Goal: Transaction & Acquisition: Purchase product/service

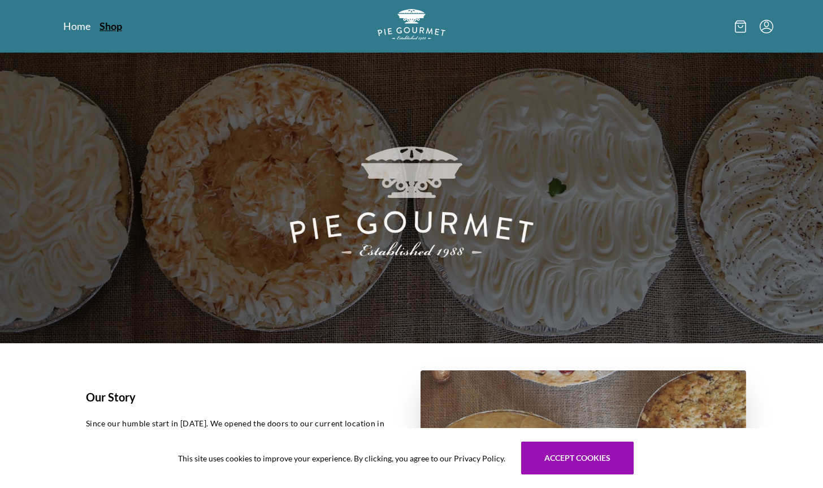
click at [102, 24] on link "Shop" at bounding box center [110, 26] width 23 height 14
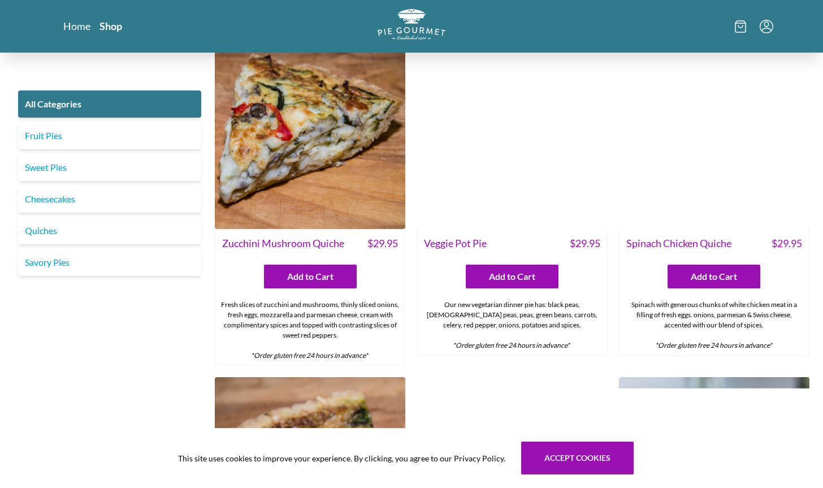
scroll to position [641, 0]
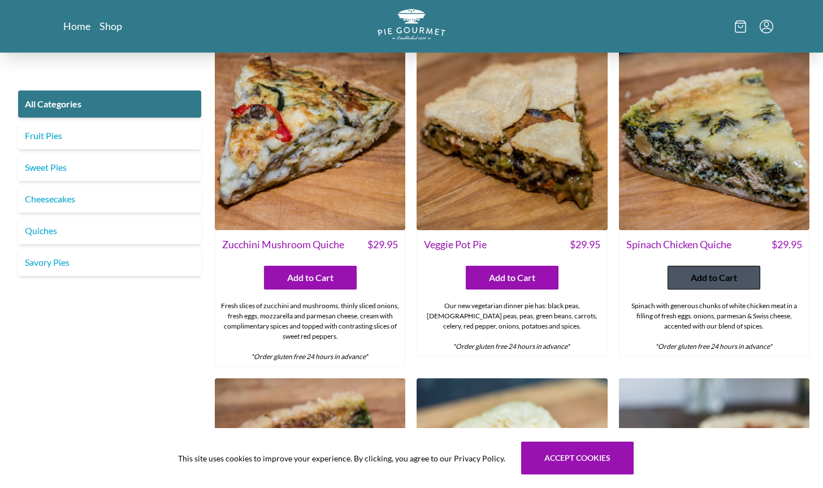
click at [711, 271] on span "Add to Cart" at bounding box center [714, 278] width 46 height 14
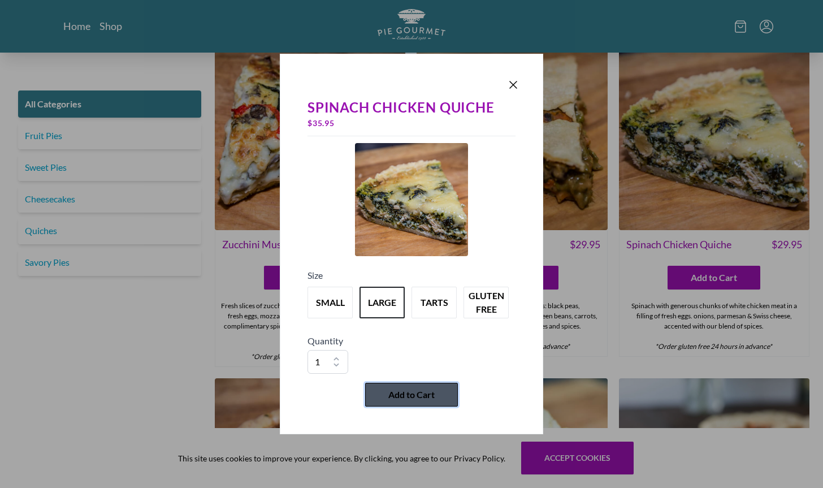
click at [414, 388] on span "Add to Cart" at bounding box center [411, 395] width 46 height 14
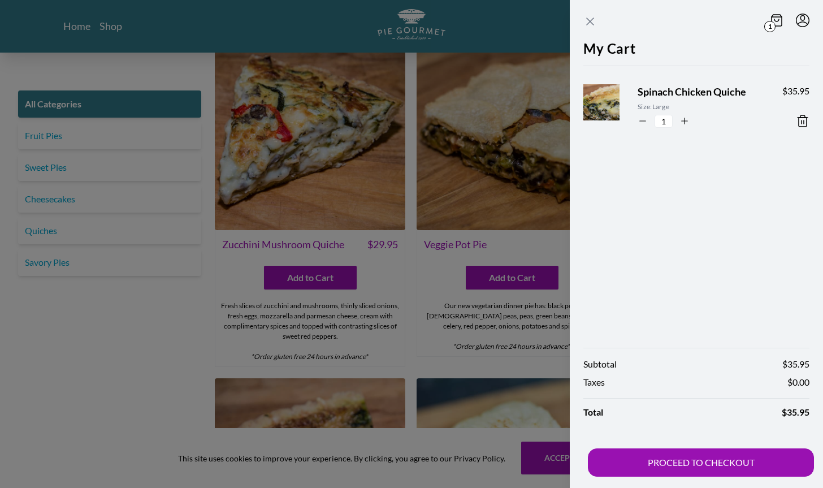
click at [591, 21] on icon "Close panel" at bounding box center [590, 22] width 14 height 14
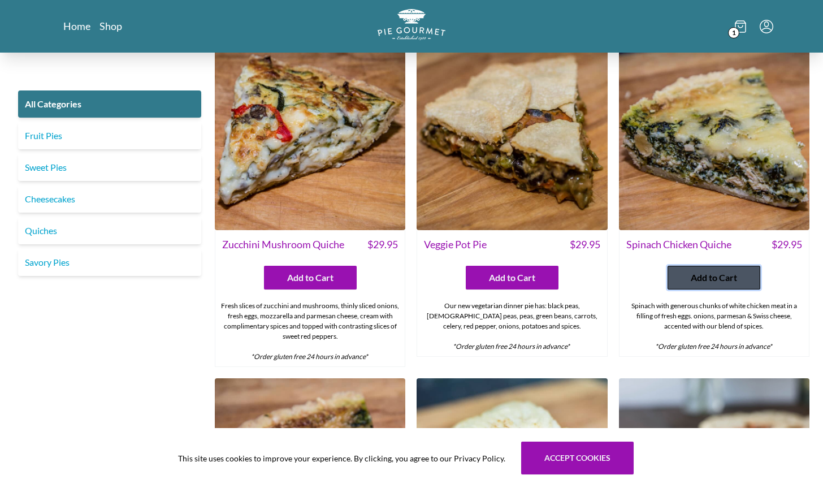
click at [697, 271] on span "Add to Cart" at bounding box center [714, 278] width 46 height 14
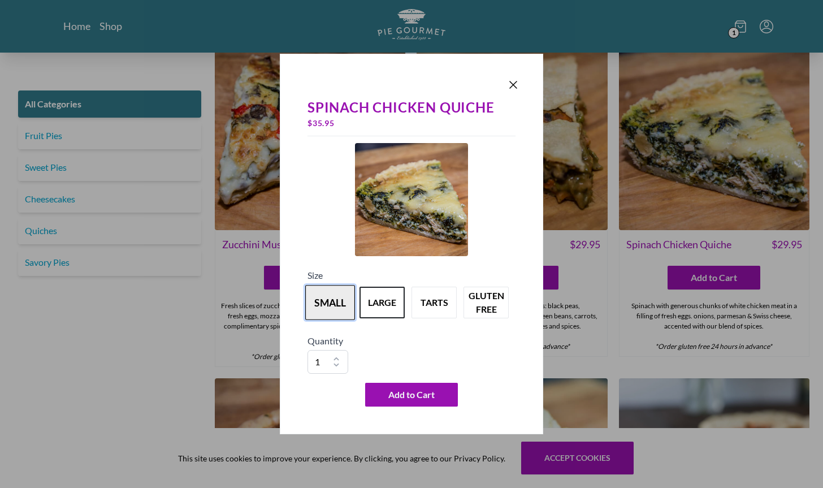
click at [336, 304] on button "small" at bounding box center [330, 302] width 50 height 35
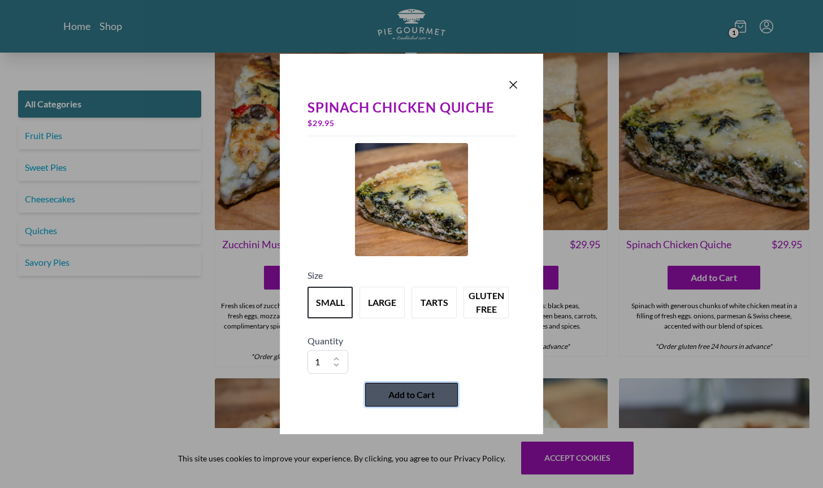
click at [411, 398] on span "Add to Cart" at bounding box center [411, 395] width 46 height 14
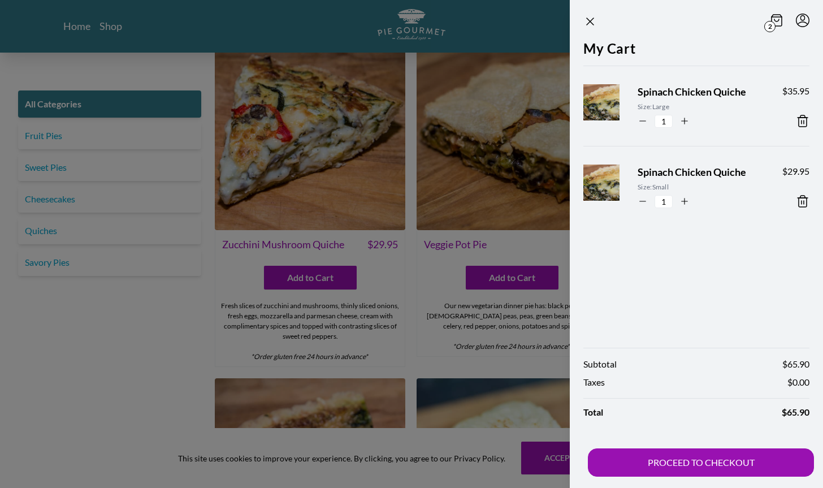
click at [800, 120] on icon at bounding box center [803, 121] width 14 height 14
click at [588, 20] on icon "Close panel" at bounding box center [590, 21] width 7 height 7
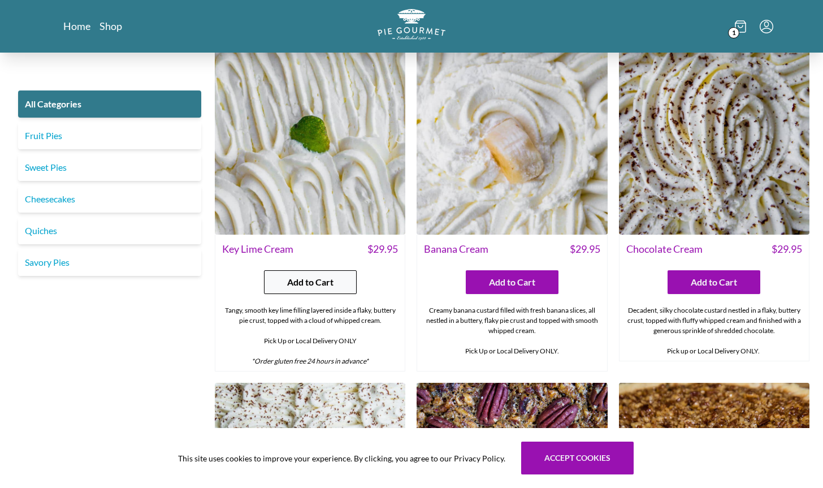
scroll to position [2331, 0]
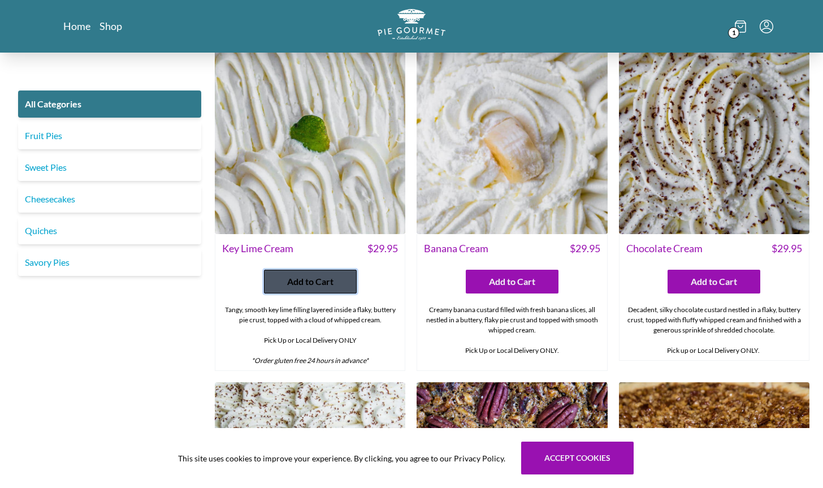
click at [311, 275] on span "Add to Cart" at bounding box center [310, 282] width 46 height 14
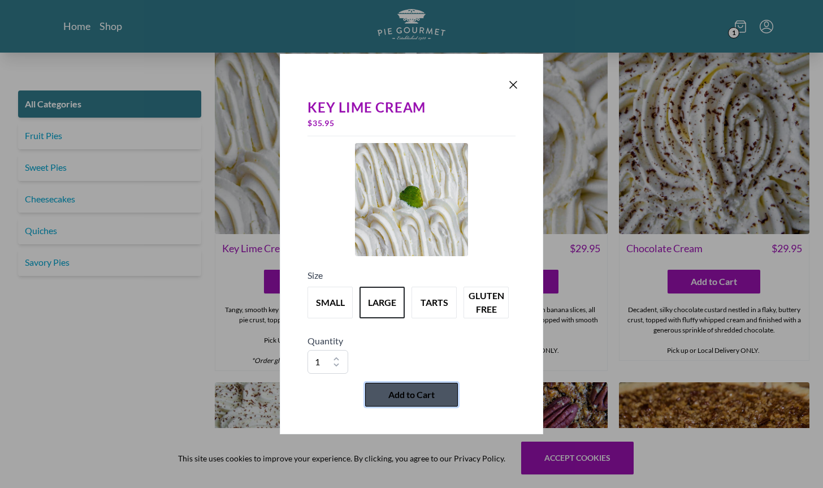
click at [429, 400] on span "Add to Cart" at bounding box center [411, 395] width 46 height 14
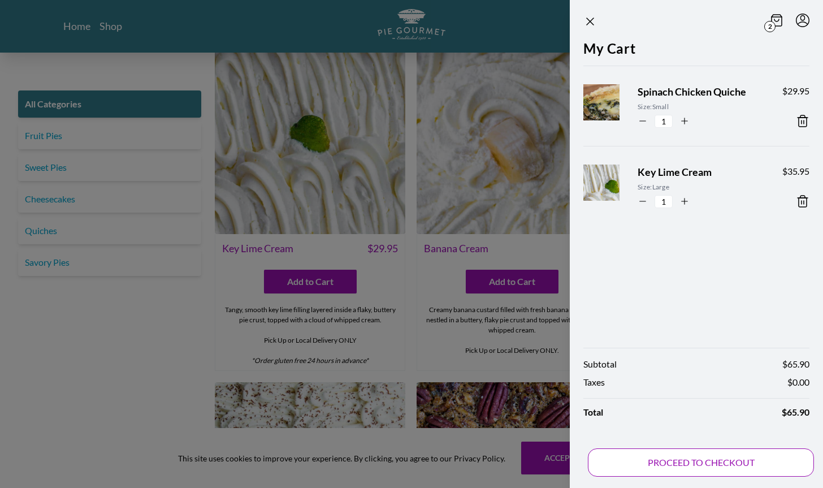
click at [688, 466] on button "PROCEED TO CHECKOUT" at bounding box center [701, 462] width 226 height 28
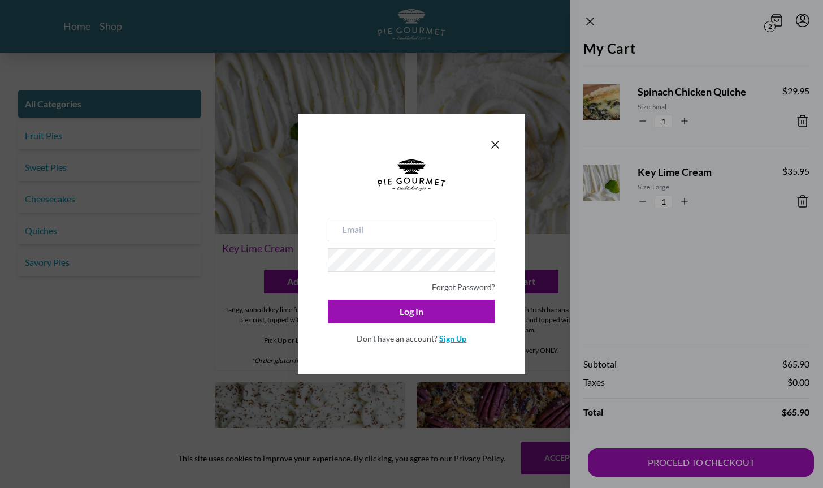
click at [454, 341] on link "Sign Up" at bounding box center [452, 338] width 27 height 10
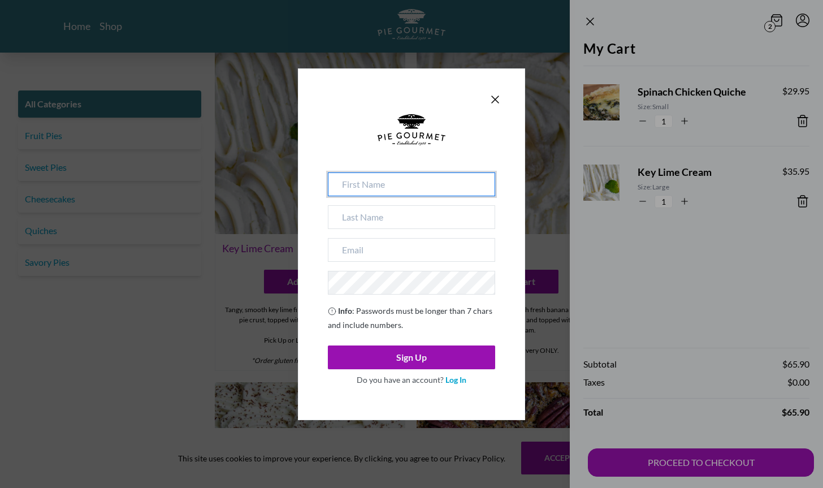
click at [375, 191] on input at bounding box center [411, 184] width 167 height 24
type input "[PERSON_NAME]"
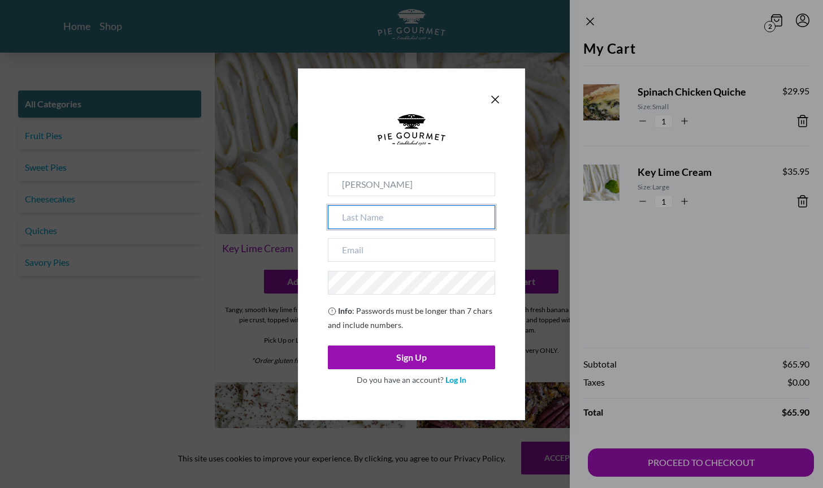
type input "[PERSON_NAME]"
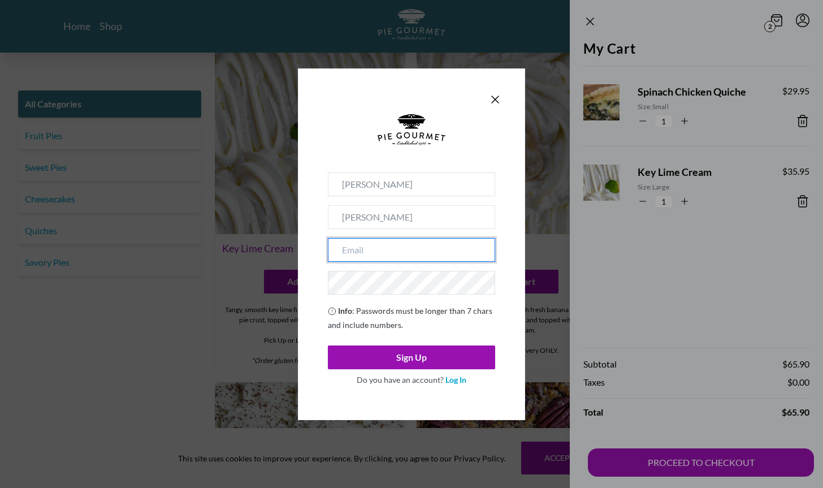
type input "[EMAIL_ADDRESS][DOMAIN_NAME]"
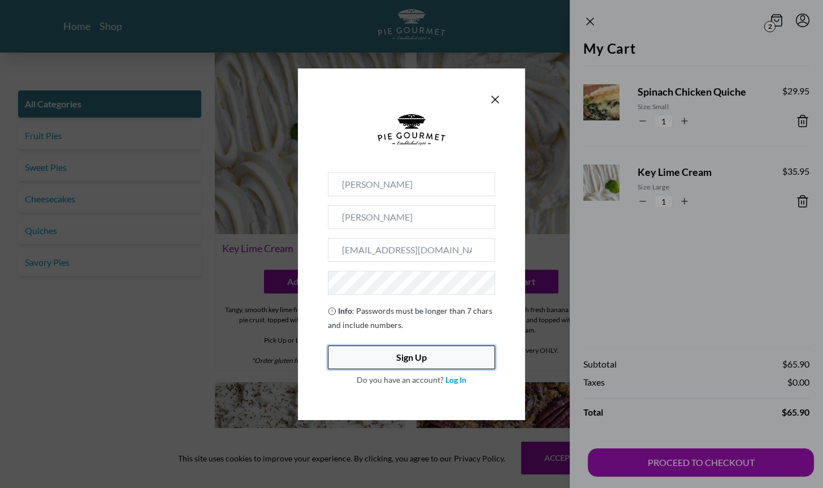
click at [410, 353] on button "Sign Up" at bounding box center [411, 357] width 167 height 24
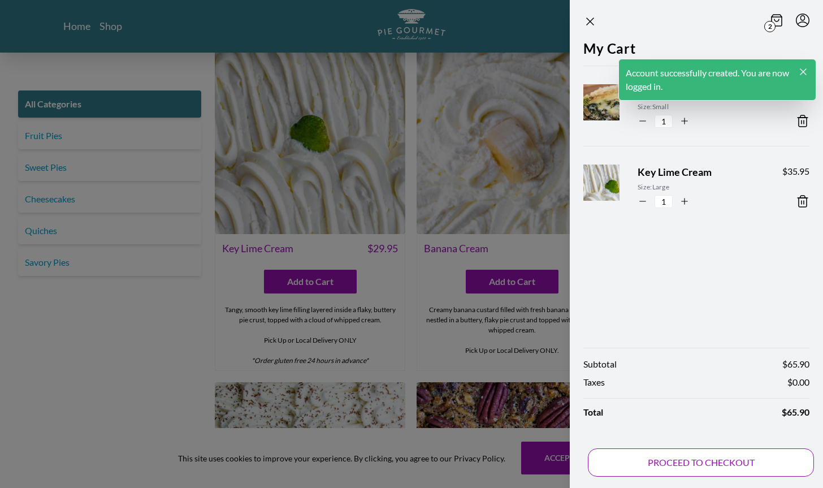
click at [744, 465] on button "PROCEED TO CHECKOUT" at bounding box center [701, 462] width 226 height 28
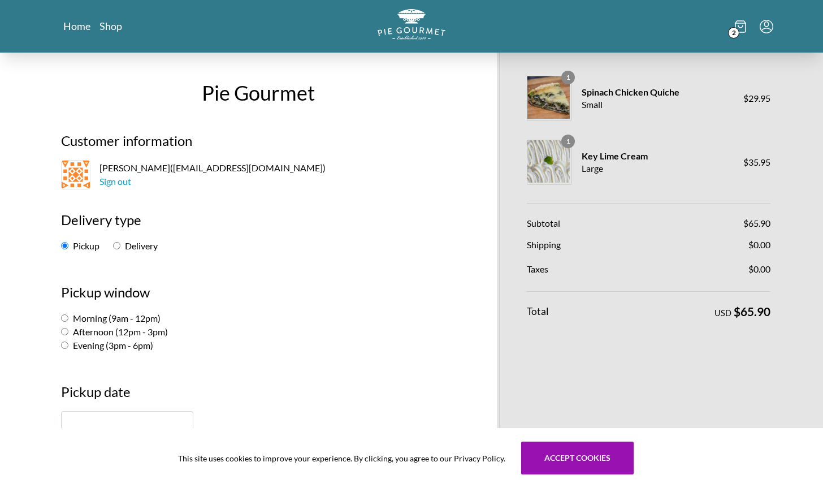
click at [66, 332] on input "Afternoon (12pm - 3pm)" at bounding box center [64, 331] width 7 height 7
radio input "true"
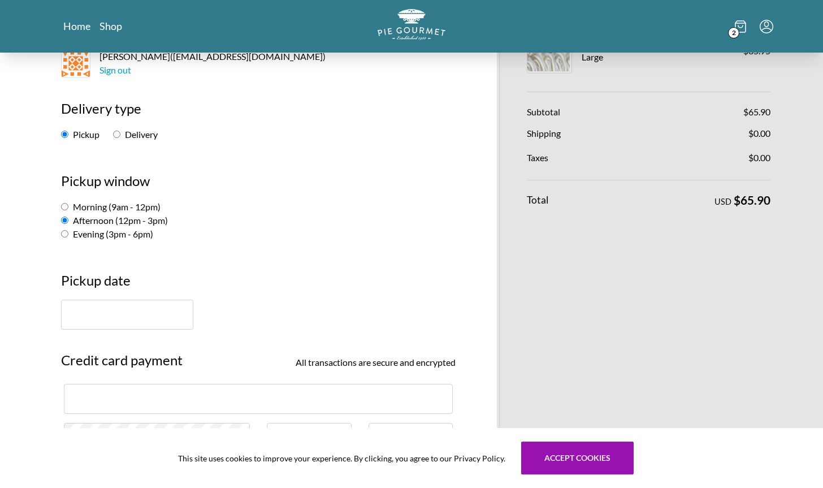
scroll to position [122, 0]
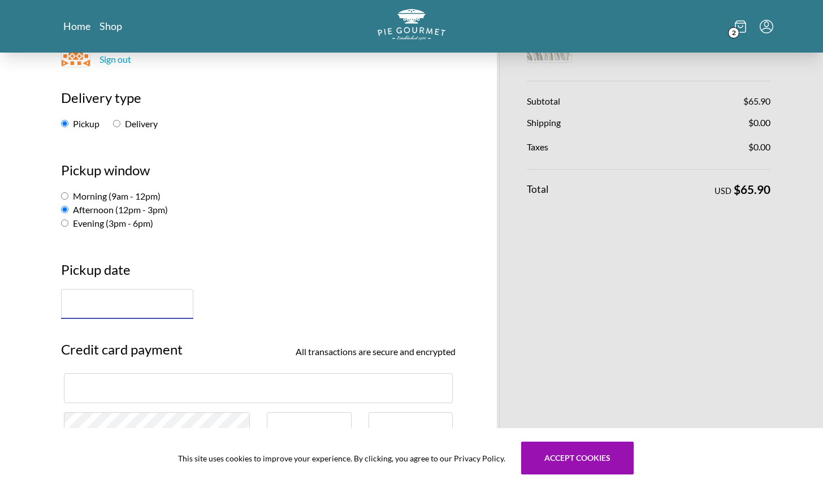
click at [112, 313] on input "text" at bounding box center [127, 304] width 132 height 30
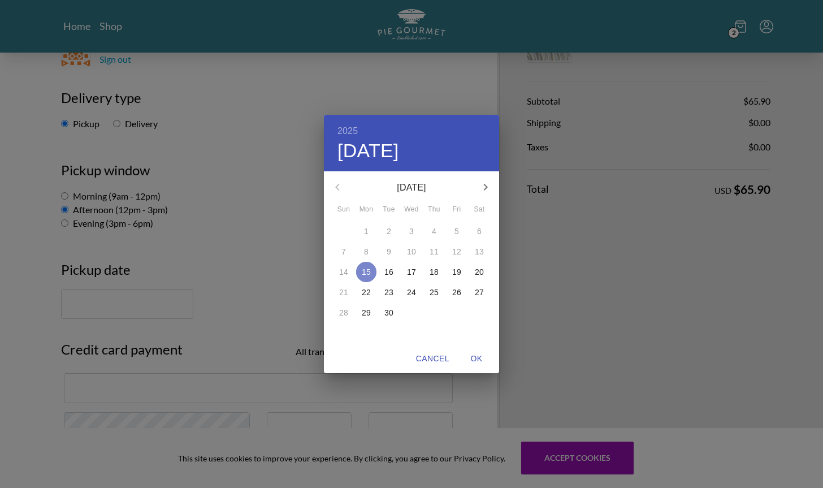
click at [372, 275] on span "15" at bounding box center [366, 271] width 20 height 11
click at [387, 273] on p "16" at bounding box center [388, 271] width 9 height 11
click at [482, 360] on span "OK" at bounding box center [476, 359] width 27 height 14
type input "[DATE]"
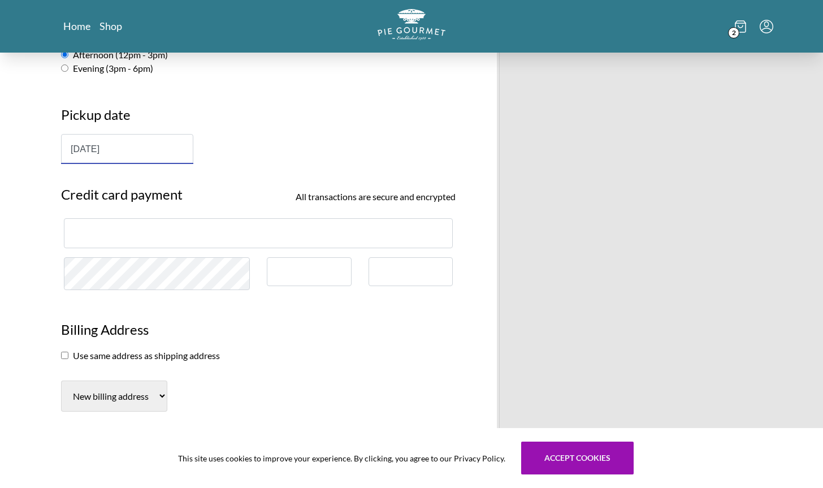
scroll to position [281, 0]
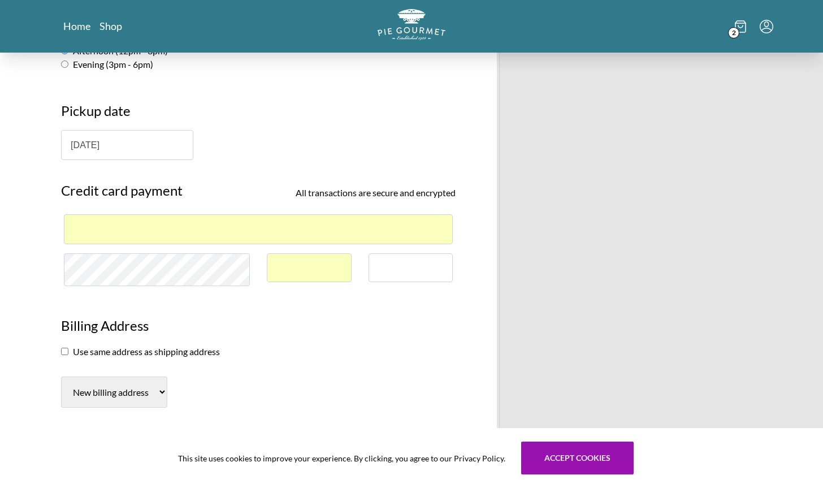
click at [401, 274] on div at bounding box center [410, 267] width 85 height 29
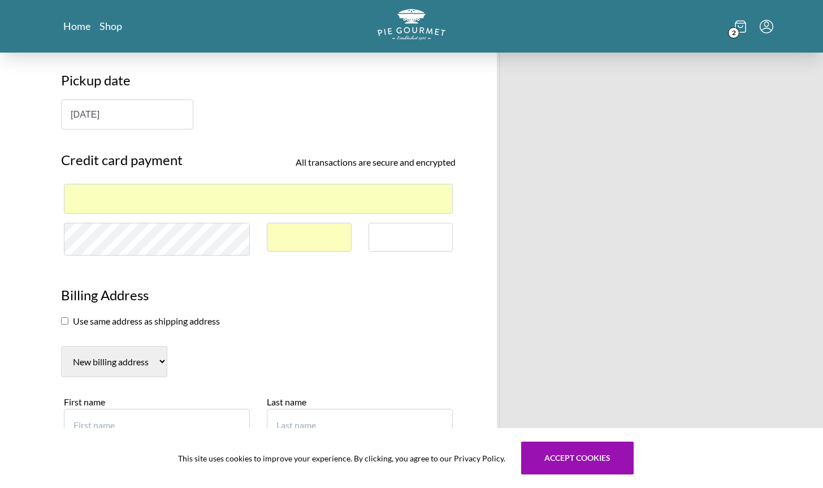
scroll to position [316, 0]
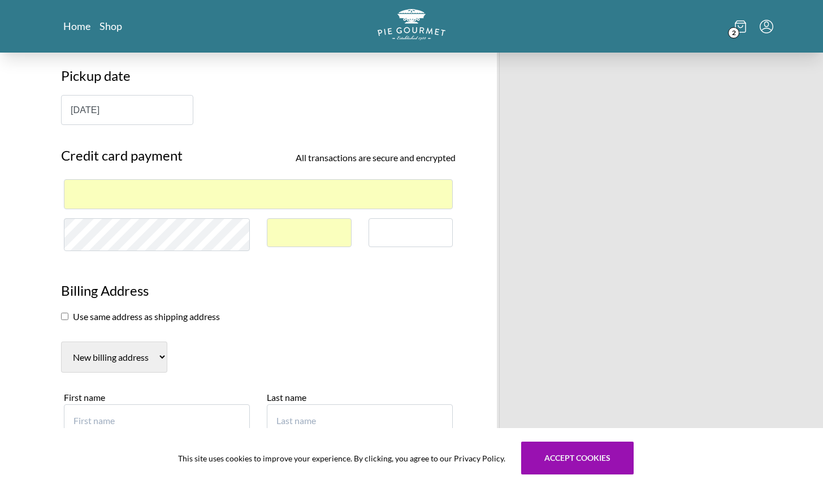
click at [66, 317] on input "checkbox" at bounding box center [64, 316] width 7 height 7
checkbox input "true"
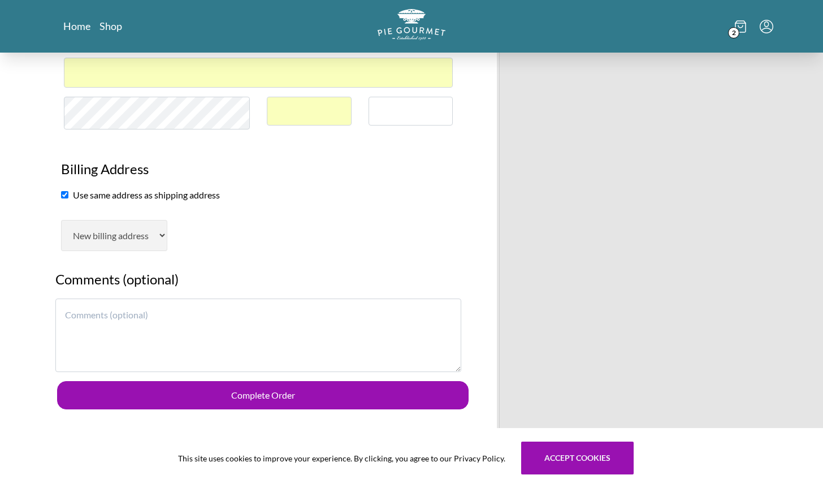
scroll to position [451, 0]
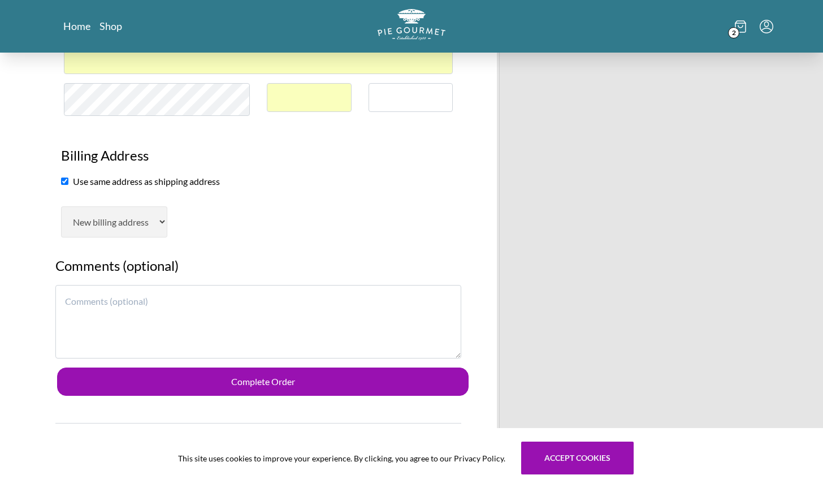
click at [263, 315] on textarea at bounding box center [258, 321] width 406 height 73
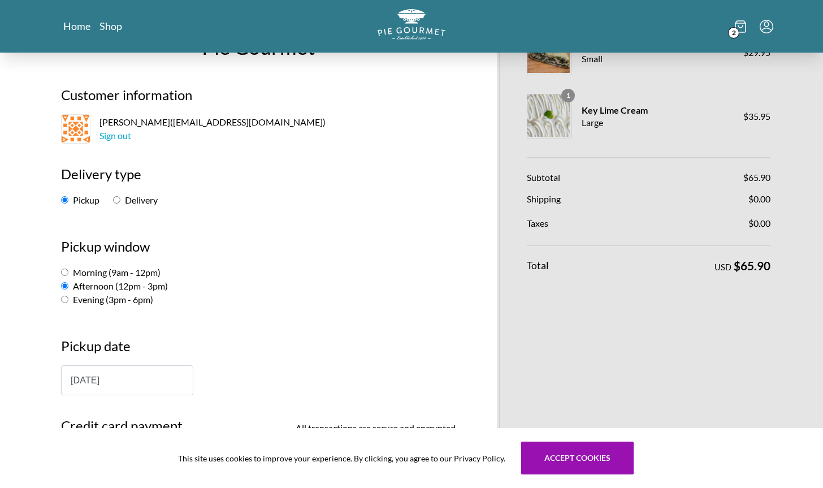
scroll to position [0, 0]
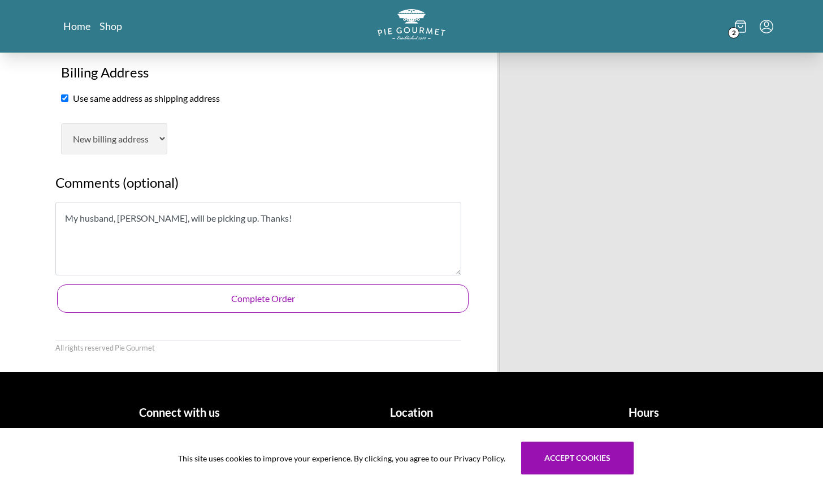
type textarea "My husband, [PERSON_NAME], will be picking up. Thanks!"
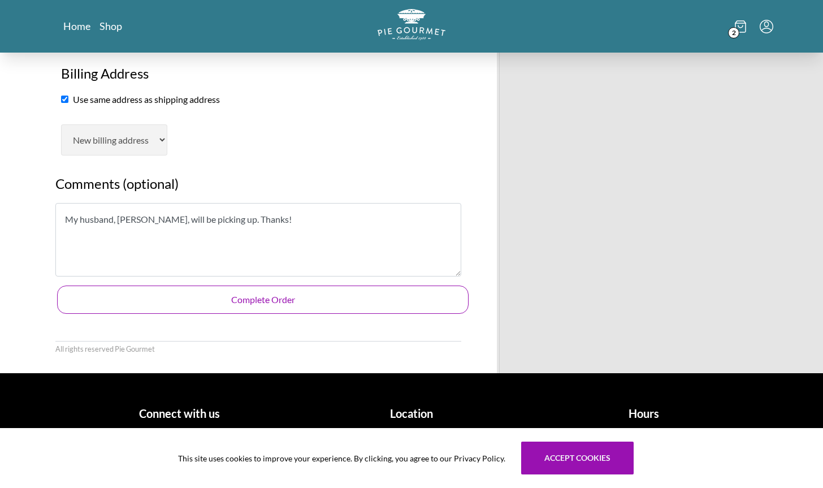
click at [241, 305] on button "Complete Order" at bounding box center [262, 299] width 411 height 28
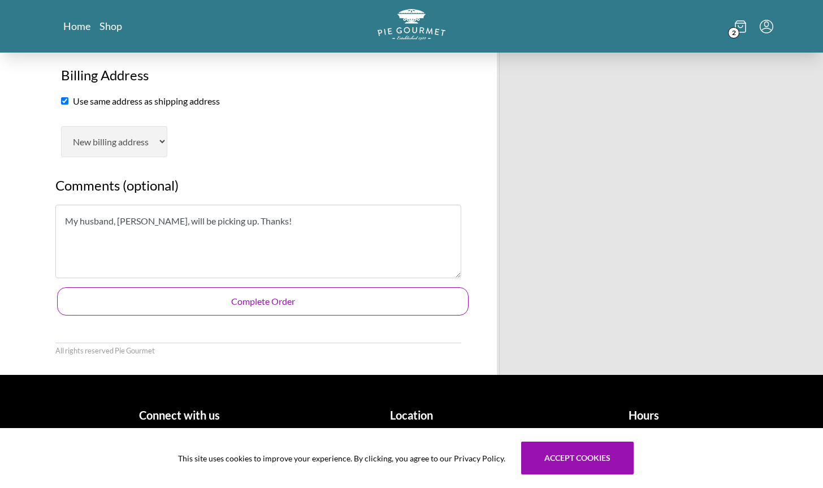
scroll to position [534, 0]
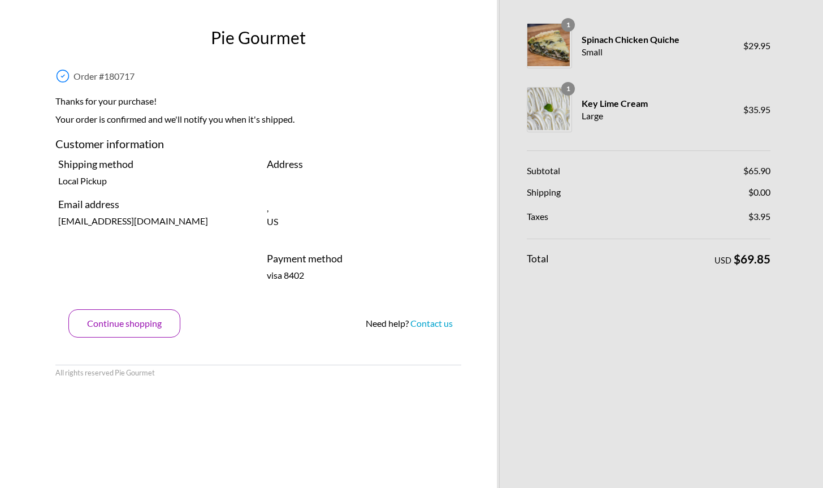
click at [150, 326] on button "Continue shopping" at bounding box center [124, 323] width 112 height 28
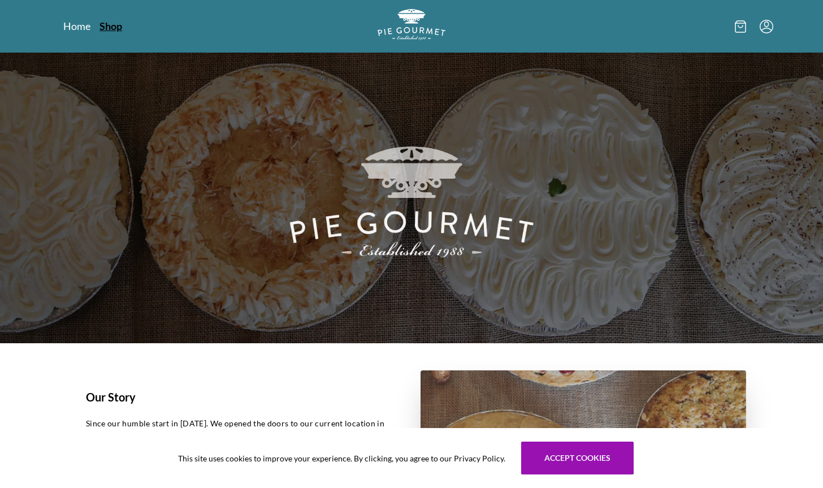
click at [111, 29] on link "Shop" at bounding box center [110, 26] width 23 height 14
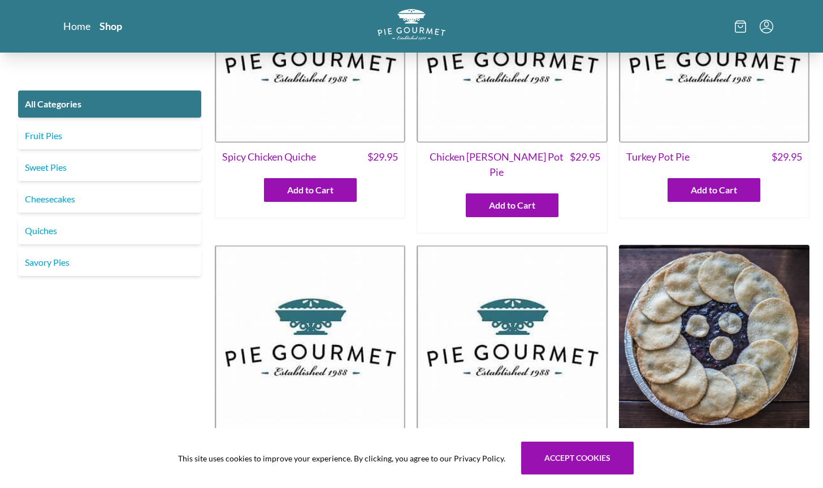
scroll to position [142, 0]
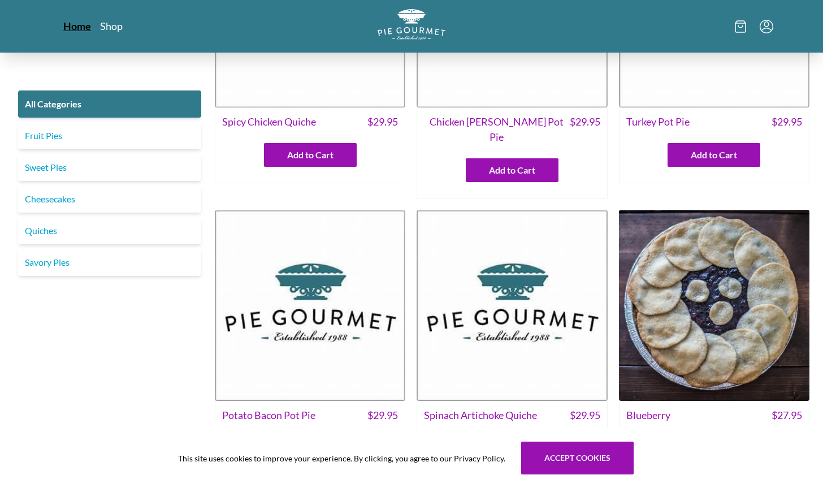
click at [70, 24] on link "Home" at bounding box center [77, 26] width 28 height 14
